Goal: Task Accomplishment & Management: Manage account settings

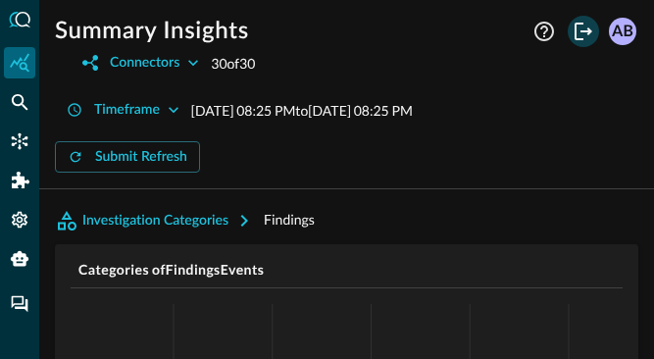
click at [581, 27] on icon "Logout" at bounding box center [584, 32] width 24 height 24
